Goal: Task Accomplishment & Management: Complete application form

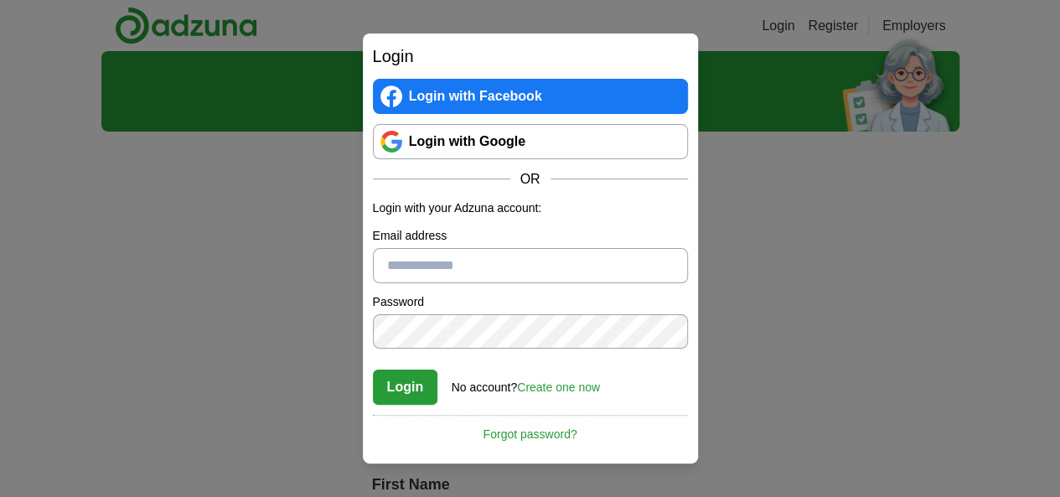
type input "**********"
click at [425, 394] on button "Login" at bounding box center [405, 387] width 65 height 35
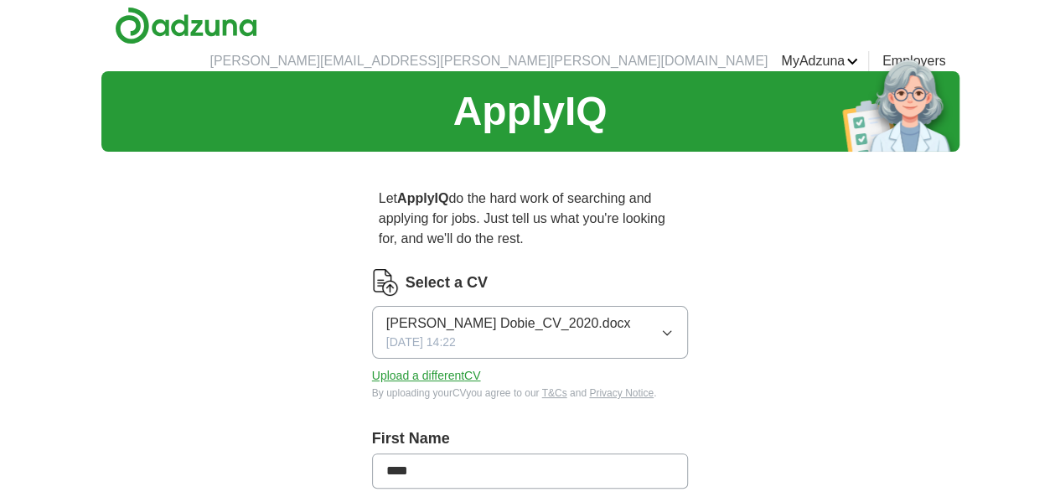
click at [674, 326] on icon "button" at bounding box center [667, 332] width 13 height 13
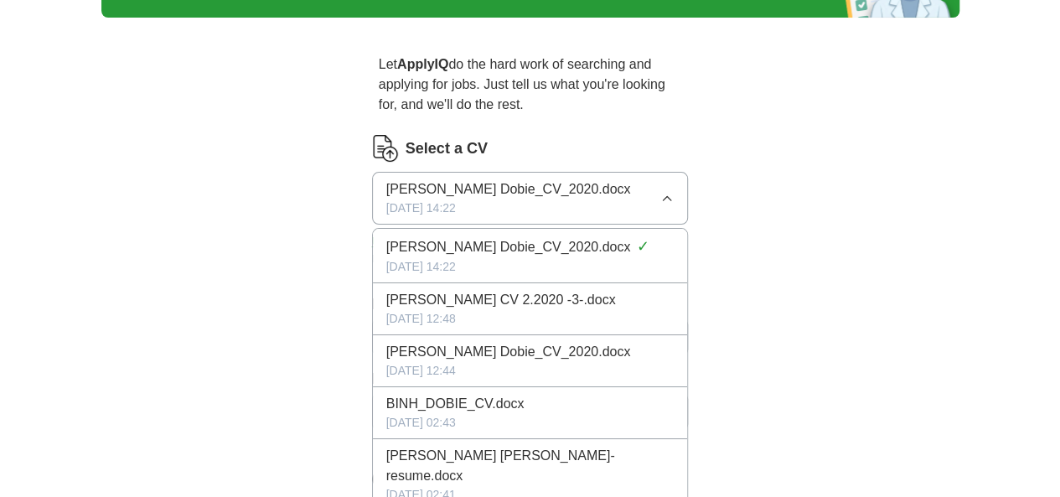
scroll to position [335, 0]
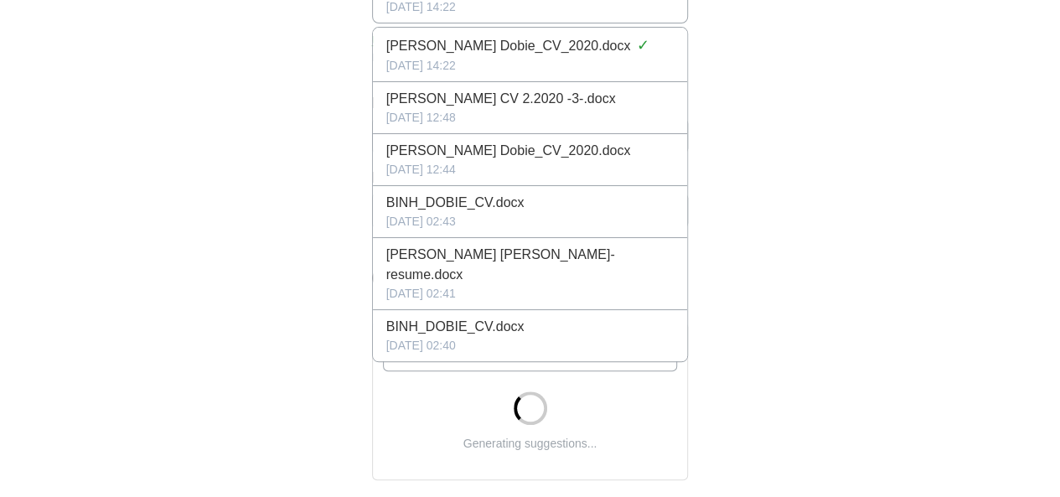
click at [853, 322] on div "ApplyIQ Let ApplyIQ do the hard work of searching and applying for jobs. Just t…" at bounding box center [530, 331] width 858 height 1191
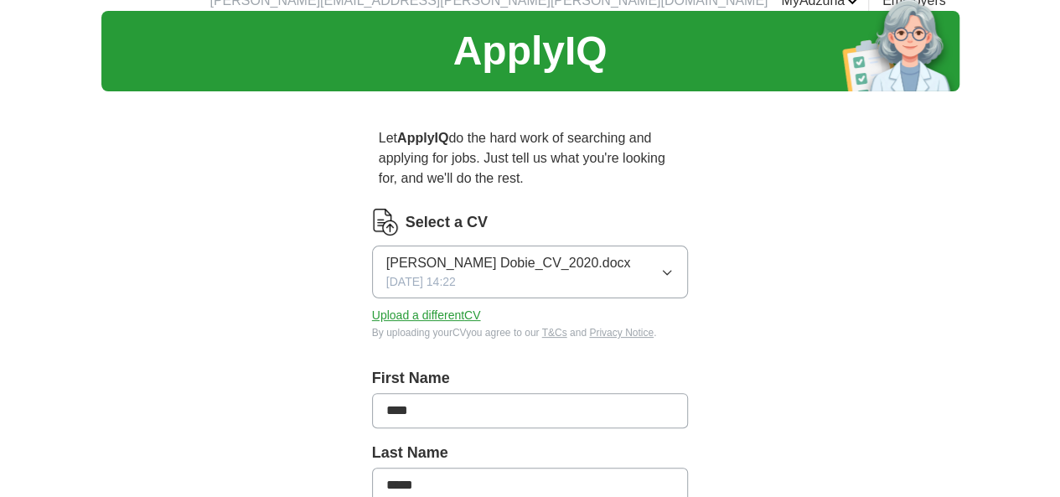
scroll to position [0, 0]
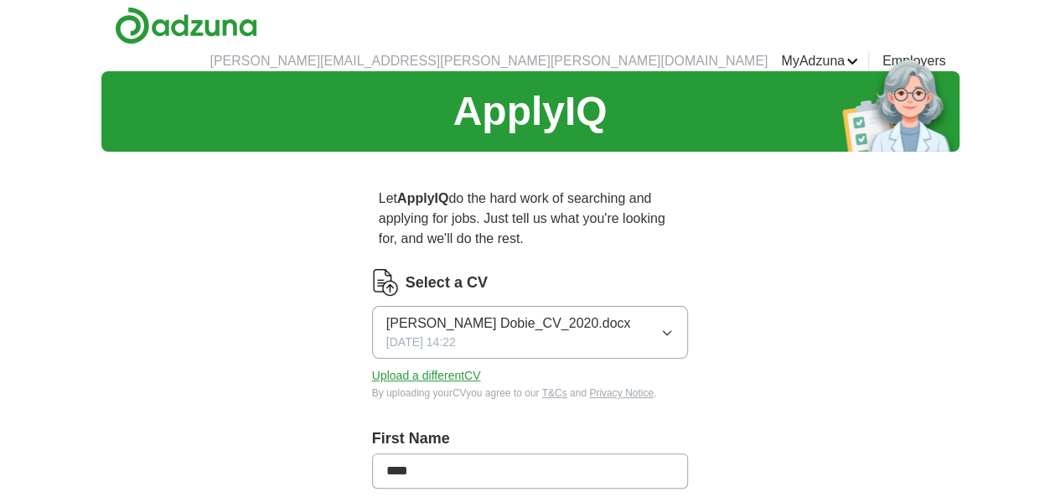
click at [372, 269] on img at bounding box center [385, 282] width 27 height 27
click at [389, 367] on button "Upload a different CV" at bounding box center [426, 376] width 109 height 18
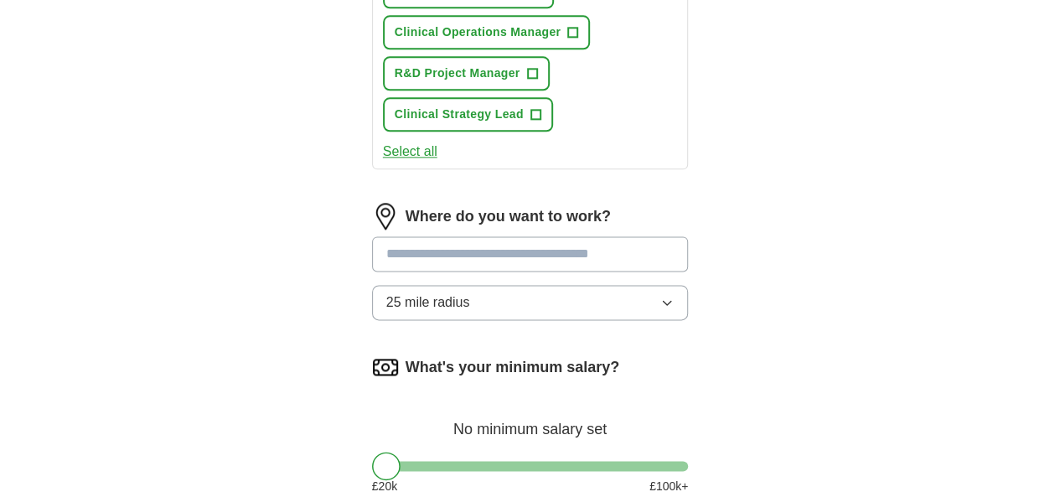
scroll to position [922, 0]
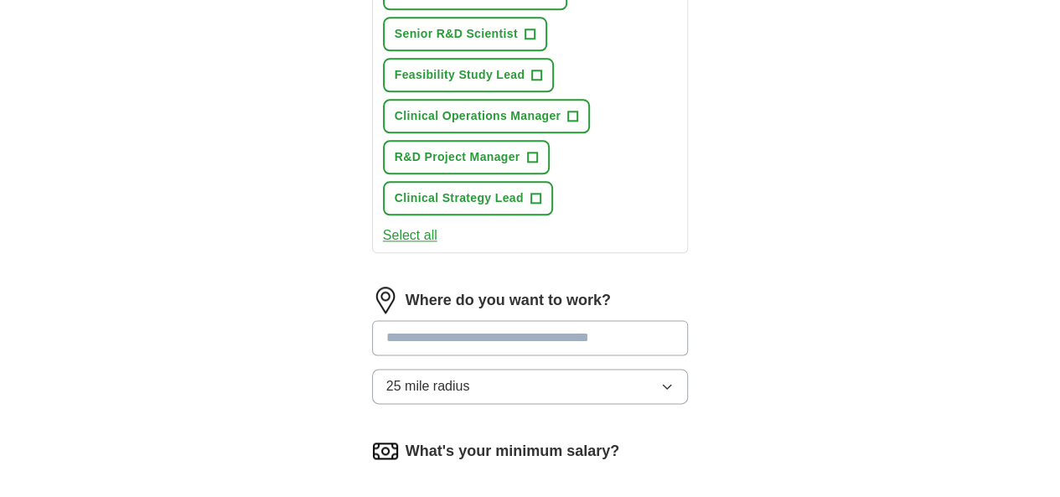
click at [419, 320] on input at bounding box center [530, 337] width 317 height 35
click at [417, 369] on button "25 mile radius" at bounding box center [530, 386] width 317 height 35
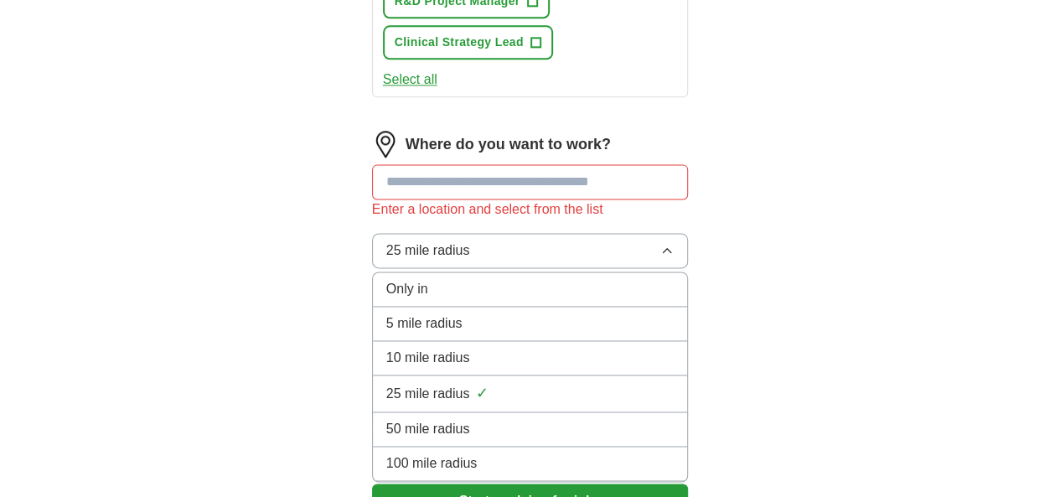
scroll to position [1006, 0]
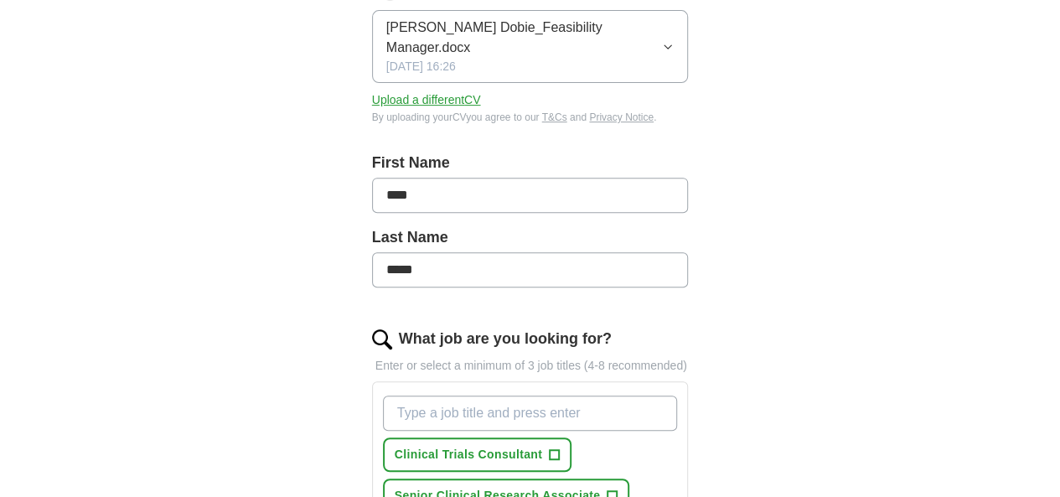
scroll to position [419, 0]
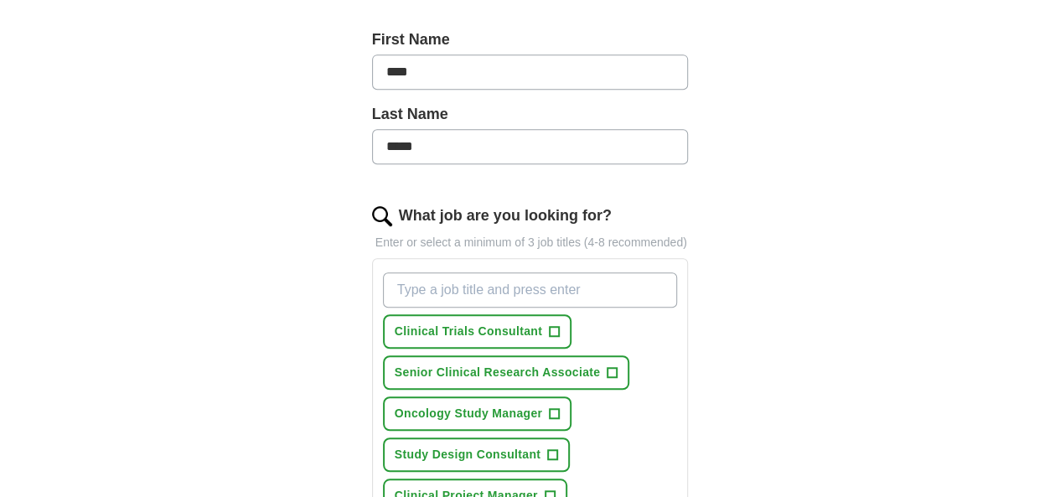
click at [520, 272] on input "What job are you looking for?" at bounding box center [530, 289] width 295 height 35
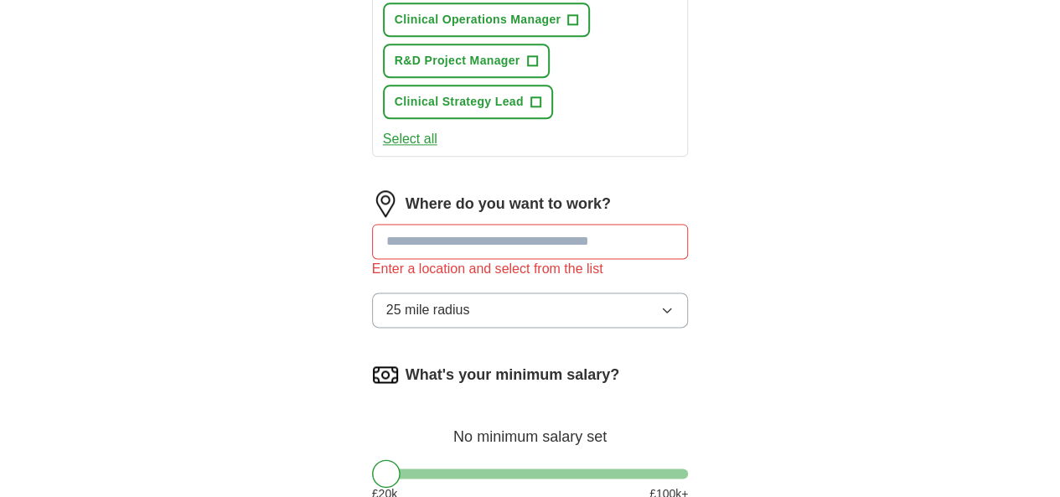
scroll to position [1090, 0]
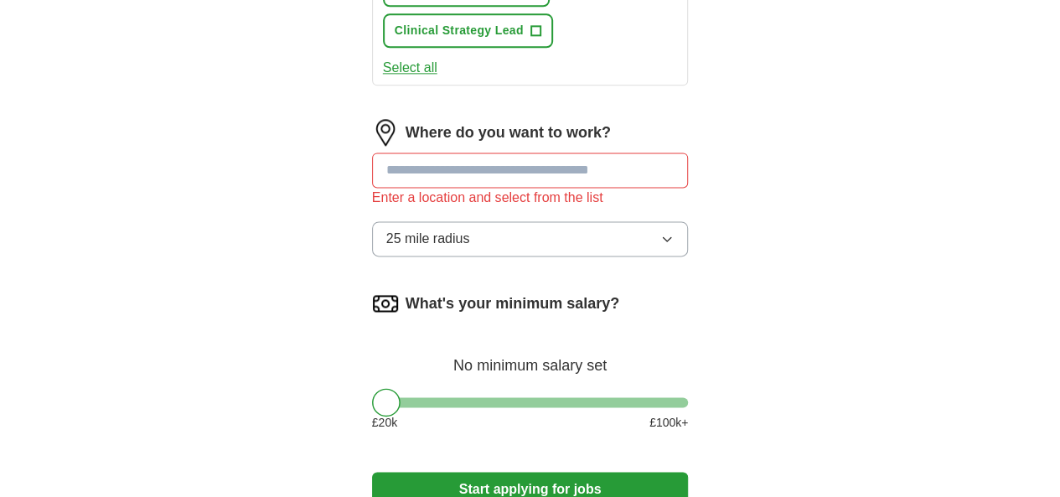
type input "Clinical Project Manager"
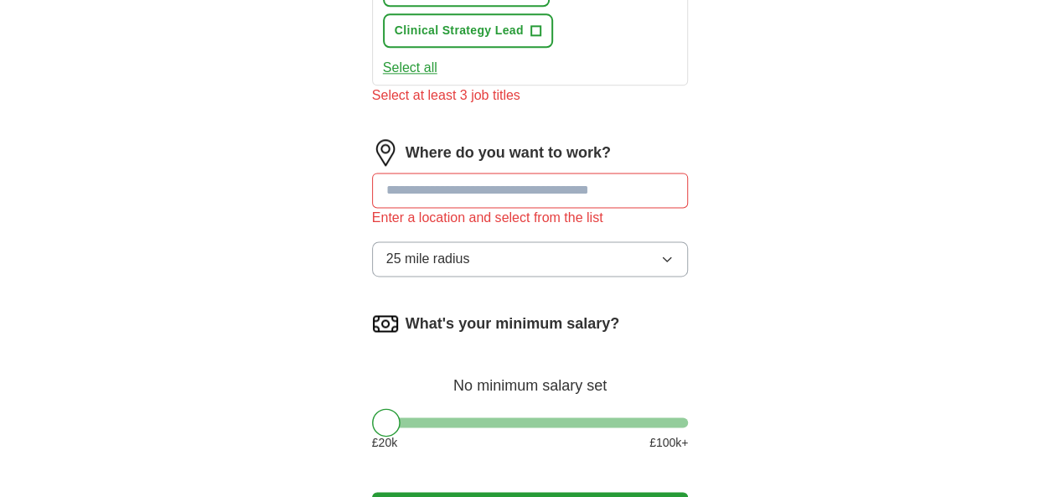
scroll to position [1110, 0]
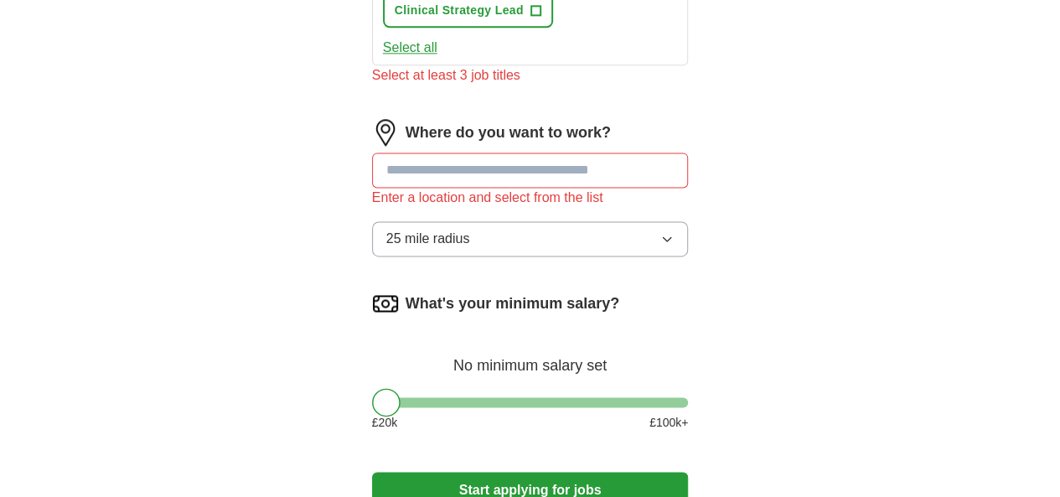
click at [458, 153] on input at bounding box center [530, 170] width 317 height 35
click at [562, 472] on button "Start applying for jobs" at bounding box center [530, 489] width 317 height 35
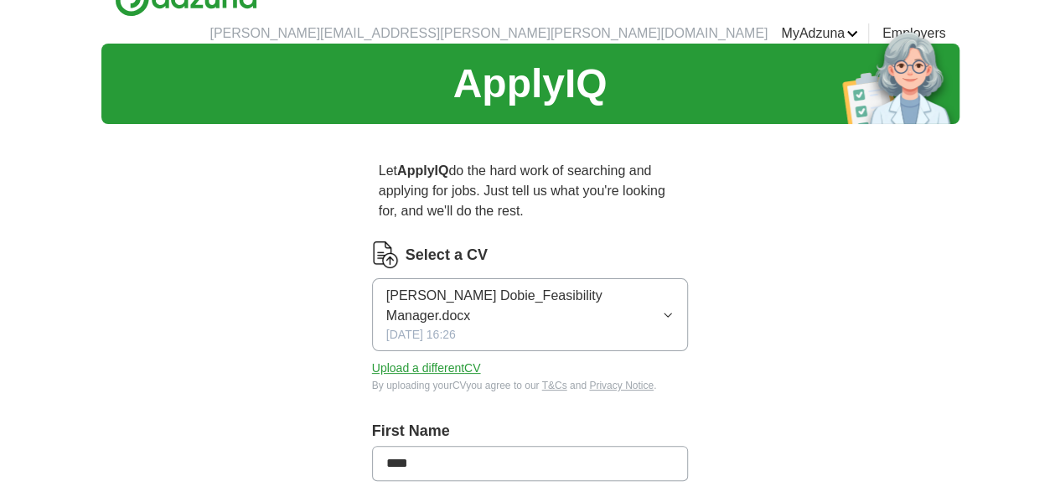
scroll to position [0, 0]
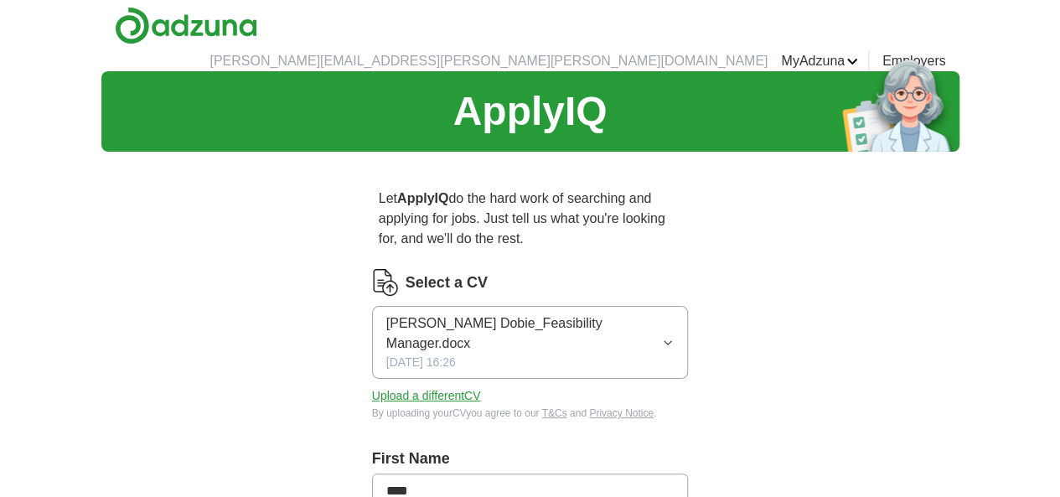
click at [115, 36] on img at bounding box center [186, 26] width 143 height 38
